Goal: Transaction & Acquisition: Purchase product/service

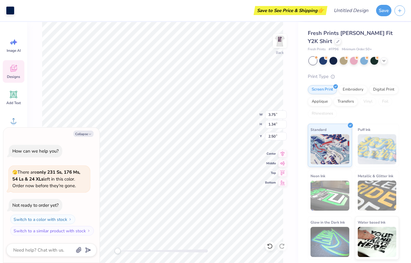
type textarea "x"
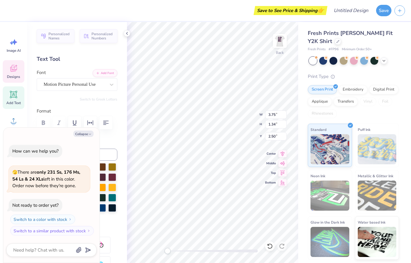
scroll to position [0, 0]
type textarea "Zeta phi"
type textarea "x"
type textarea "ZetaTau Alpha"
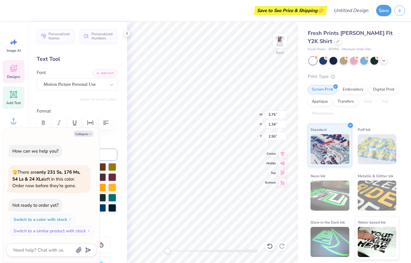
type textarea "x"
type textarea "ZetaTau Alpha"
type textarea "x"
type textarea "Zeta Tau Alpha"
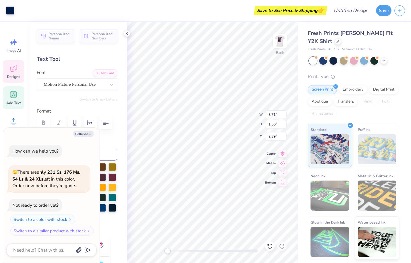
type textarea "x"
click at [282, 113] on input "5.71" at bounding box center [276, 114] width 22 height 8
type input "5.69"
type textarea "x"
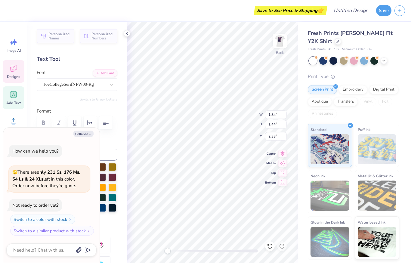
type textarea "98"
click at [352, 58] on div at bounding box center [354, 61] width 8 height 8
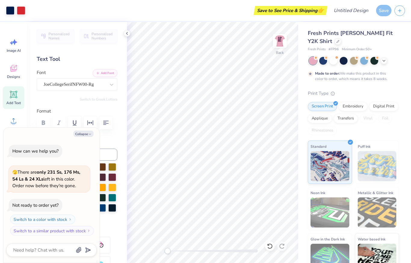
scroll to position [4, 0]
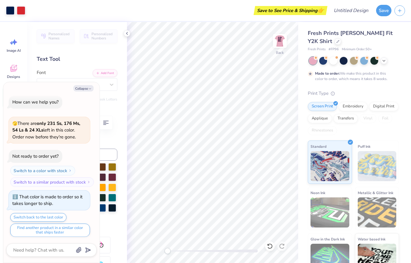
click at [365, 60] on div at bounding box center [364, 61] width 8 height 8
click at [336, 61] on div at bounding box center [333, 61] width 8 height 8
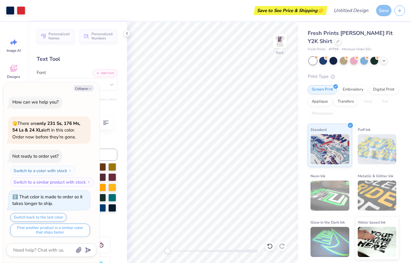
scroll to position [111, 0]
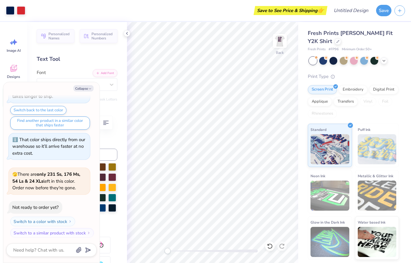
click at [88, 90] on button "Collapse" at bounding box center [83, 88] width 20 height 6
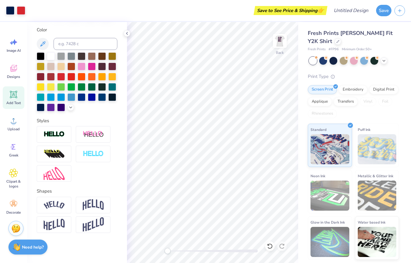
scroll to position [111, 0]
click at [381, 9] on button "Save" at bounding box center [383, 10] width 15 height 11
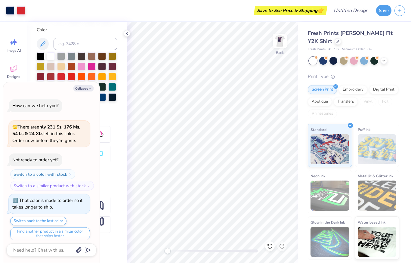
scroll to position [127, 0]
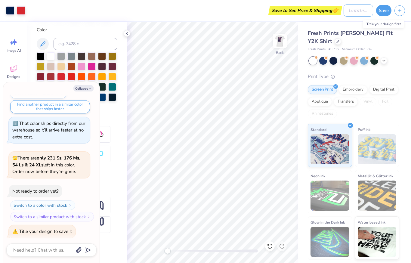
click at [351, 9] on input "Design Title" at bounding box center [358, 11] width 29 height 12
type textarea "x"
type input "Z"
type textarea "x"
type input "Ze"
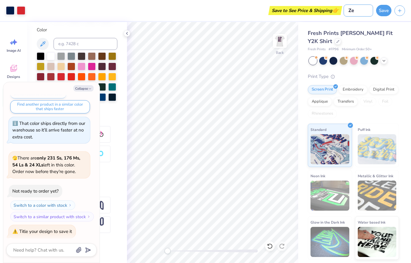
type textarea "x"
type input "Zet"
type textarea "x"
type input "Zeta"
type textarea "x"
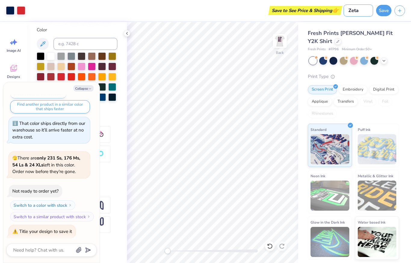
type input "Zeta"
click at [387, 10] on button "Save" at bounding box center [383, 10] width 15 height 11
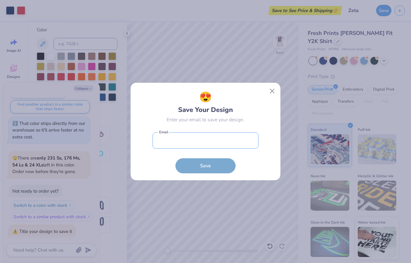
click at [217, 138] on input "email" at bounding box center [206, 140] width 106 height 17
type input "kathalina1125@icloud.com"
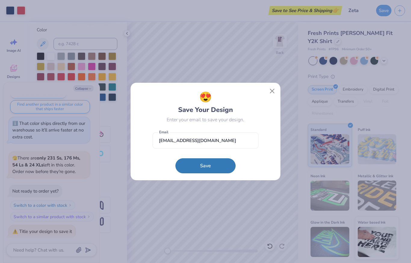
click at [212, 166] on button "Save" at bounding box center [205, 165] width 60 height 15
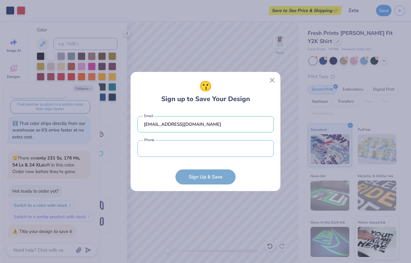
click at [207, 151] on input "tel" at bounding box center [205, 148] width 136 height 17
type textarea "x"
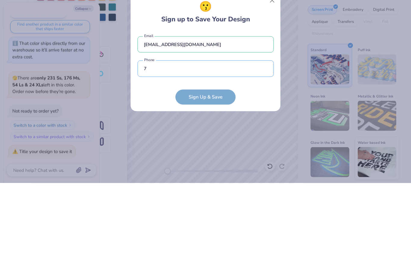
type input "78"
type textarea "x"
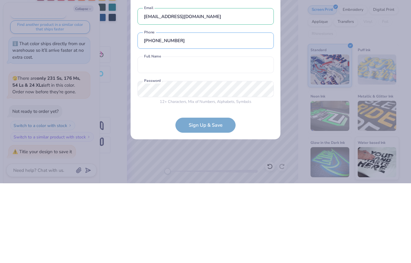
type input "(786) 878-4510"
click at [238, 136] on input "text" at bounding box center [205, 144] width 136 height 17
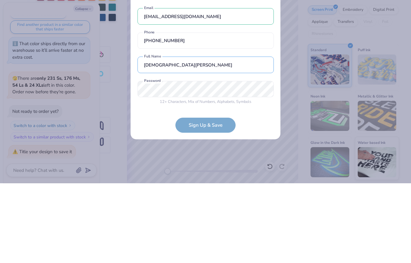
type input "Kathalina Soto"
click at [210, 125] on form "kathalina1125@icloud.com Email (786) 878-4510 Phone Kathalina Soto Full Name 12…" at bounding box center [205, 147] width 136 height 131
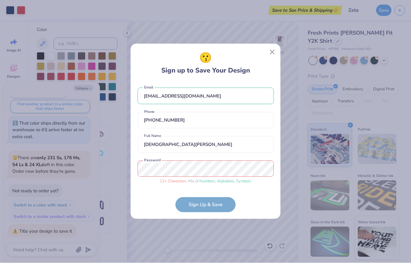
click at [213, 209] on form "kathalina1125@icloud.com Email (786) 878-4510 Phone Kathalina Soto Full Name 12…" at bounding box center [205, 147] width 136 height 131
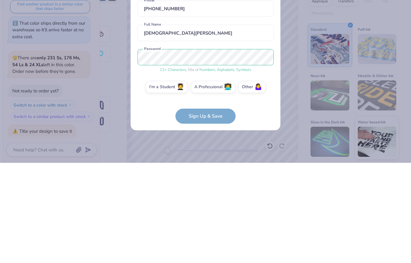
click at [225, 123] on form "kathalina1125@icloud.com Email (786) 878-4510 Phone Kathalina Soto Full Name 12…" at bounding box center [205, 146] width 136 height 153
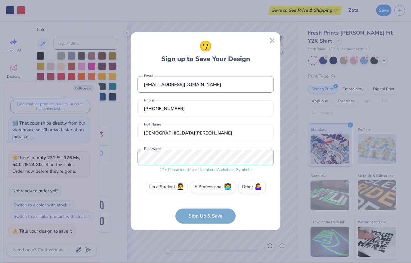
click at [174, 188] on label "I'm a Student 🧑‍🎓" at bounding box center [167, 187] width 42 height 12
click at [204, 188] on input "I'm a Student 🧑‍🎓" at bounding box center [206, 189] width 4 height 4
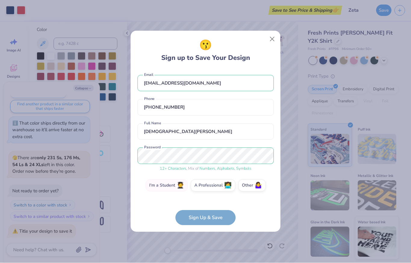
scroll to position [18, 0]
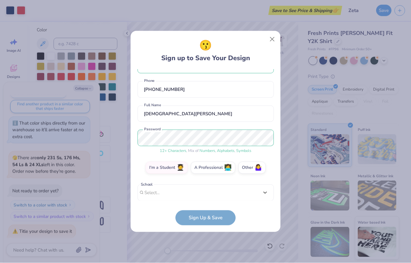
type textarea "x"
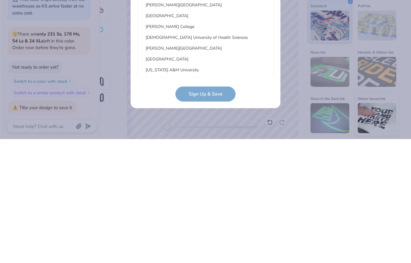
type input "u"
type textarea "x"
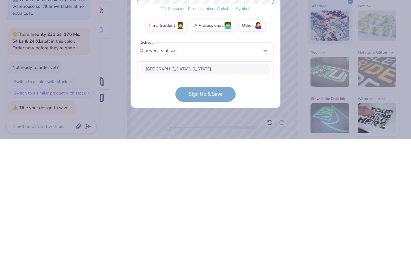
scroll to position [112, 0]
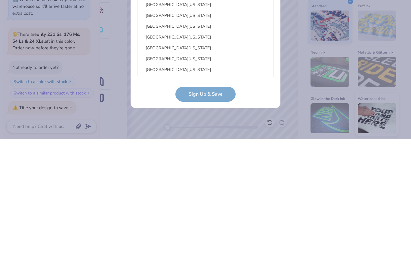
click at [187, 145] on div "University of South Florida" at bounding box center [205, 150] width 131 height 10
type input "university of sou"
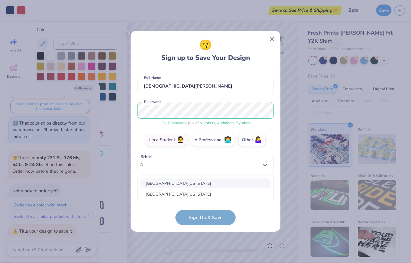
scroll to position [45, 0]
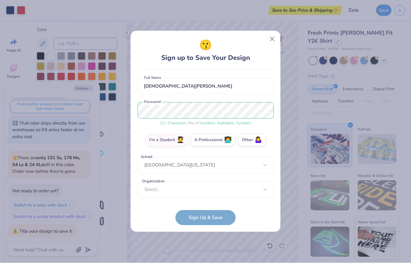
type textarea "x"
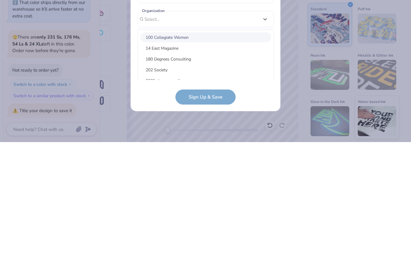
scroll to position [94, 0]
type input "z"
type textarea "x"
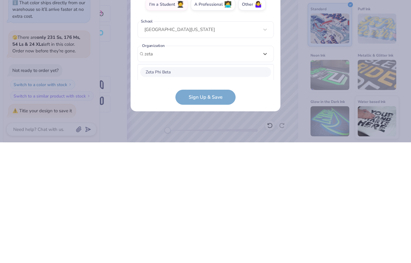
scroll to position [136, 0]
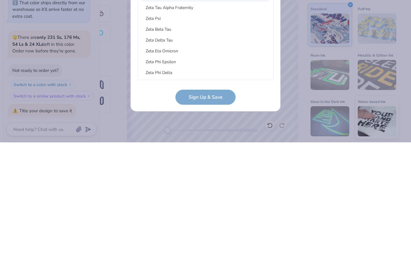
click at [193, 123] on div "Zeta Tau Alpha Fraternity" at bounding box center [205, 128] width 131 height 10
type input "zeta"
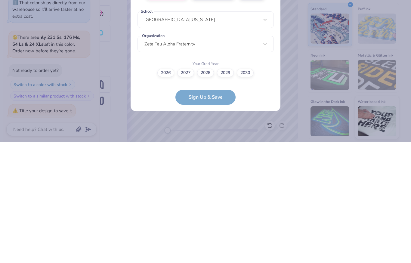
scroll to position [70, 0]
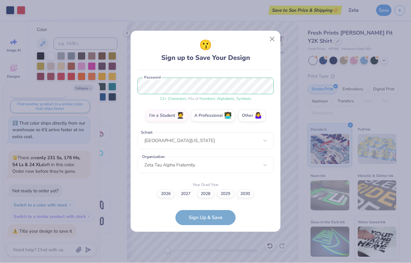
click at [187, 193] on label "2027" at bounding box center [185, 194] width 17 height 8
click at [204, 262] on input "2027" at bounding box center [206, 264] width 4 height 4
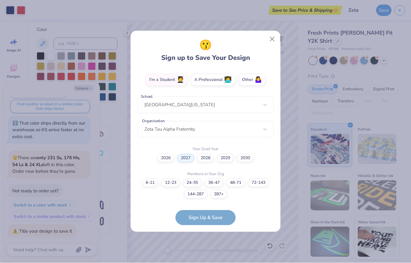
click at [208, 216] on form "kathalina1125@icloud.com Email (786) 878-4510 Phone Kathalina Soto Full Name 12…" at bounding box center [205, 147] width 136 height 156
click at [260, 184] on label "72-143" at bounding box center [258, 183] width 21 height 8
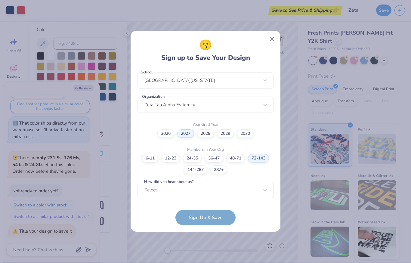
click at [217, 219] on form "kathalina1125@icloud.com Email (786) 878-4510 Phone Kathalina Soto Full Name 12…" at bounding box center [205, 147] width 136 height 156
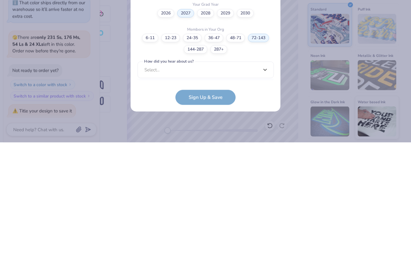
scroll to position [220, 0]
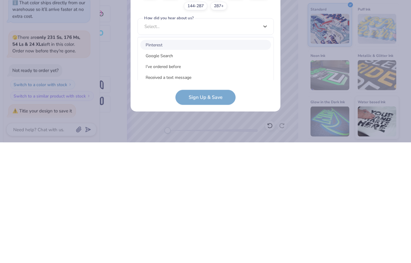
click at [180, 160] on div "Pinterest" at bounding box center [205, 165] width 131 height 10
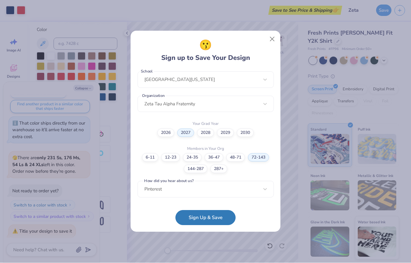
scroll to position [130, 0]
click at [218, 215] on button "Sign Up & Save" at bounding box center [205, 217] width 60 height 15
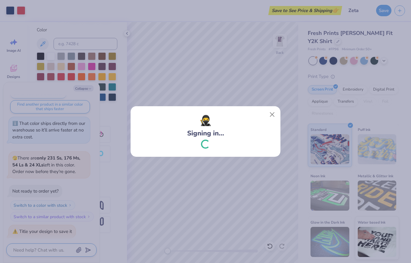
scroll to position [143, 0]
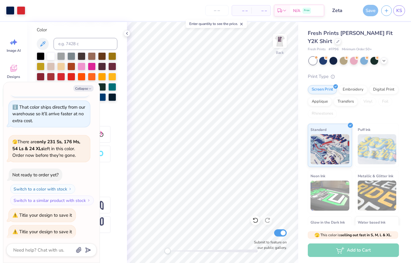
click at [371, 11] on div "Save" at bounding box center [370, 10] width 15 height 11
type textarea "x"
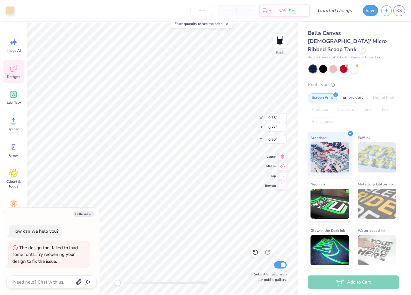
type textarea "x"
type input "0.49"
type input "0.84"
type input "0.75"
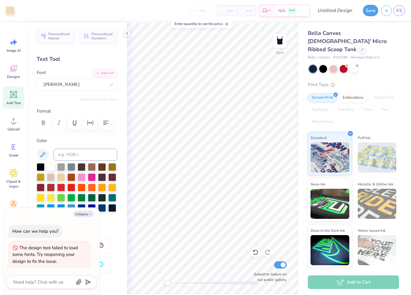
click at [128, 31] on icon at bounding box center [127, 33] width 5 height 5
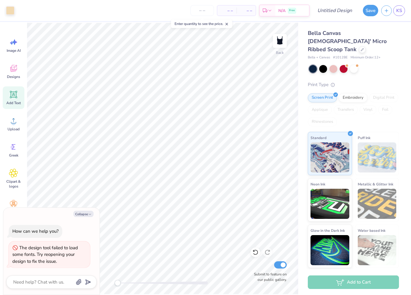
click at [194, 1] on div "– – Per Item – – Total Est. Delivery N/A Free" at bounding box center [163, 10] width 292 height 21
click at [399, 11] on span "KS" at bounding box center [399, 10] width 6 height 7
type textarea "x"
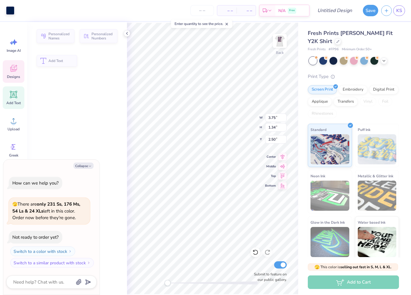
type textarea "x"
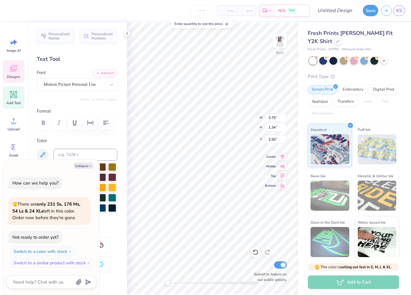
scroll to position [0, 0]
type textarea "G"
type textarea "ZTA"
click at [353, 91] on div "Embroidery" at bounding box center [353, 89] width 29 height 9
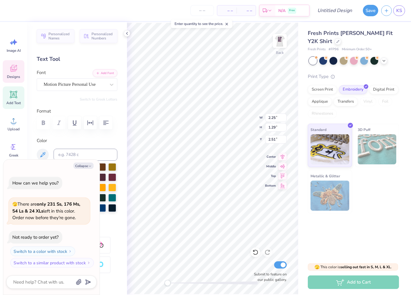
click at [326, 91] on div "Screen Print" at bounding box center [322, 89] width 29 height 9
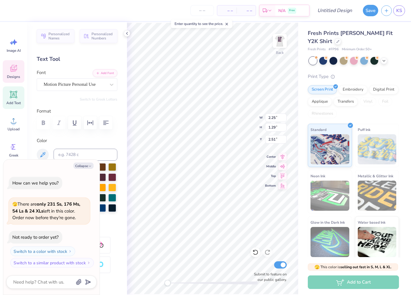
type textarea "x"
type input "1.84"
type input "1.44"
type input "2.33"
type textarea "x"
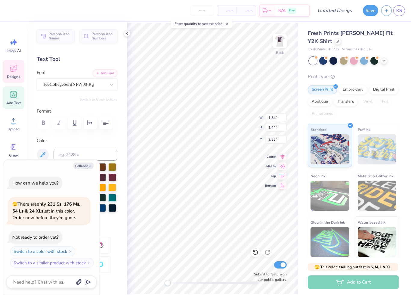
type input "2.25"
type input "1.29"
type input "2.35"
type textarea "x"
type textarea "Zeta"
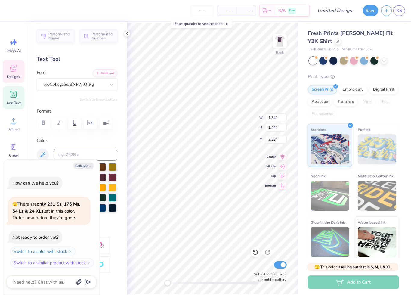
type textarea "x"
type textarea "98"
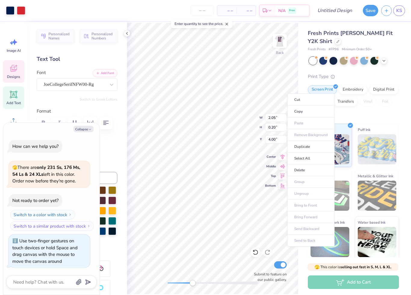
type textarea "x"
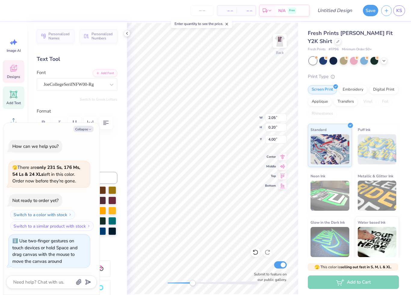
scroll to position [0, 0]
type textarea "E"
type textarea "kappa sigma"
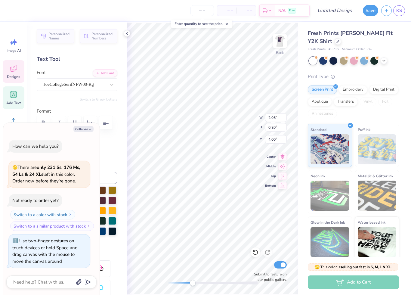
type textarea "x"
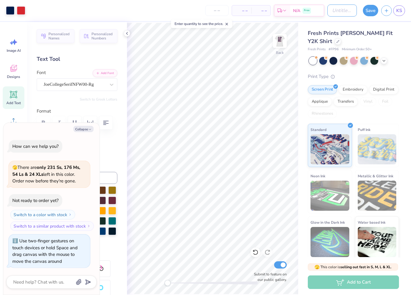
click at [338, 12] on input "Design Title" at bounding box center [341, 11] width 29 height 12
type input "Z"
type textarea "x"
type input "Ze"
type textarea "x"
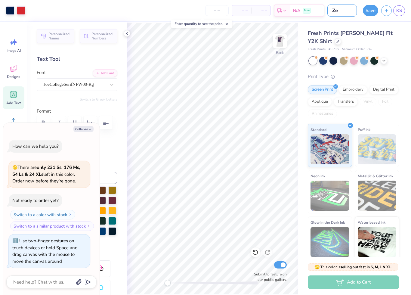
type input "Zet"
type textarea "x"
type input "Zeta"
type textarea "x"
type input "Zeta"
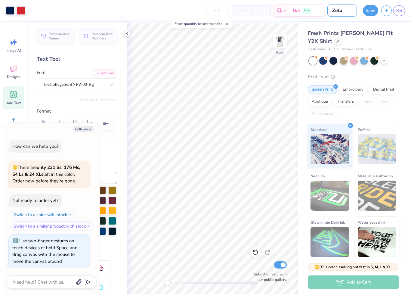
type textarea "x"
type input "Zeta j"
type textarea "x"
type input "Zeta je"
type textarea "x"
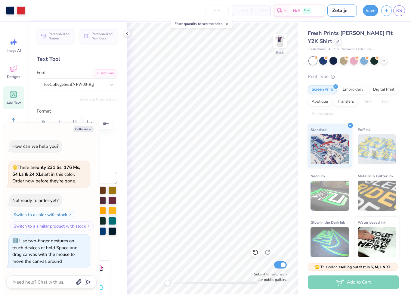
type input "Zeta jer"
type textarea "x"
type input "Zeta jers"
type textarea "x"
type input "Zeta jerse"
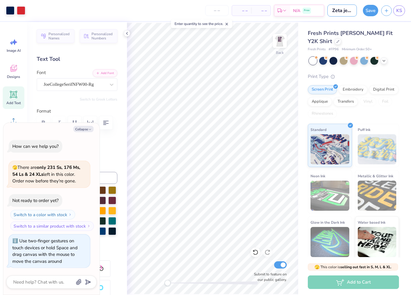
type textarea "x"
type input "Zeta jersey"
type textarea "x"
type input "Zeta jersey"
click at [370, 15] on button "Save" at bounding box center [370, 10] width 15 height 11
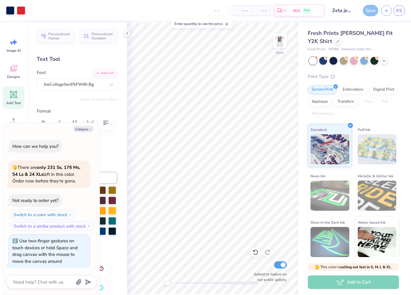
click at [356, 282] on div "Add to Cart" at bounding box center [353, 282] width 91 height 14
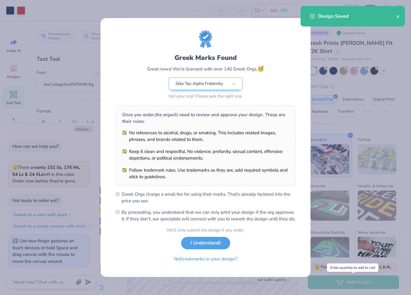
click at [213, 245] on button "I Understand!" at bounding box center [205, 243] width 49 height 12
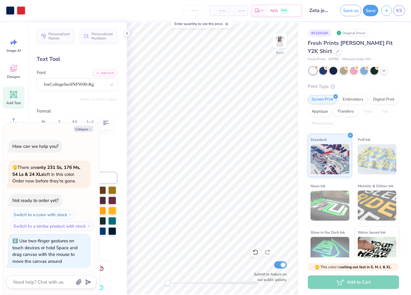
click at [351, 282] on div "Add to Cart" at bounding box center [353, 282] width 91 height 14
click at [85, 132] on button "Collapse" at bounding box center [83, 129] width 20 height 6
type textarea "x"
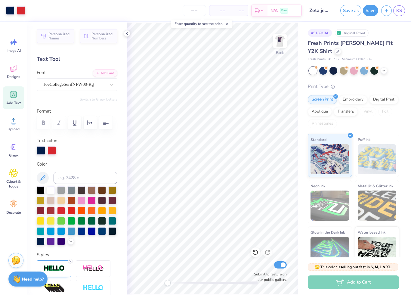
click at [16, 48] on div "Image AI" at bounding box center [14, 45] width 22 height 23
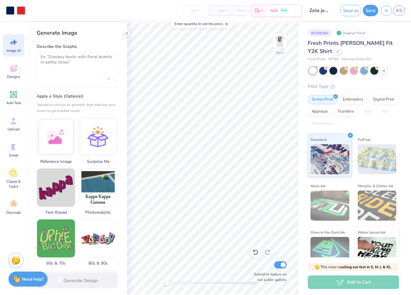
click at [128, 33] on icon at bounding box center [127, 33] width 5 height 5
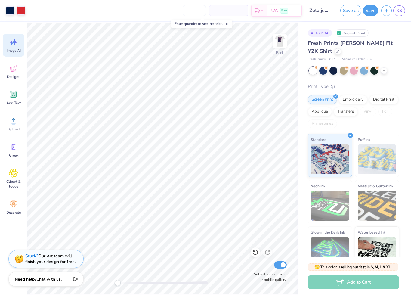
click at [213, 12] on div "– – Per Item" at bounding box center [218, 10] width 19 height 10
click at [188, 15] on input "number" at bounding box center [194, 10] width 23 height 11
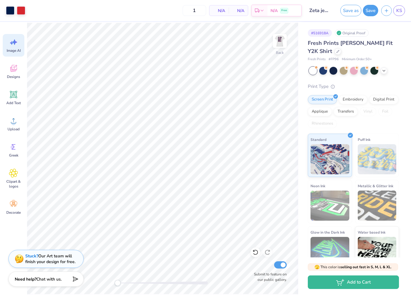
type input "50"
